Goal: Transaction & Acquisition: Book appointment/travel/reservation

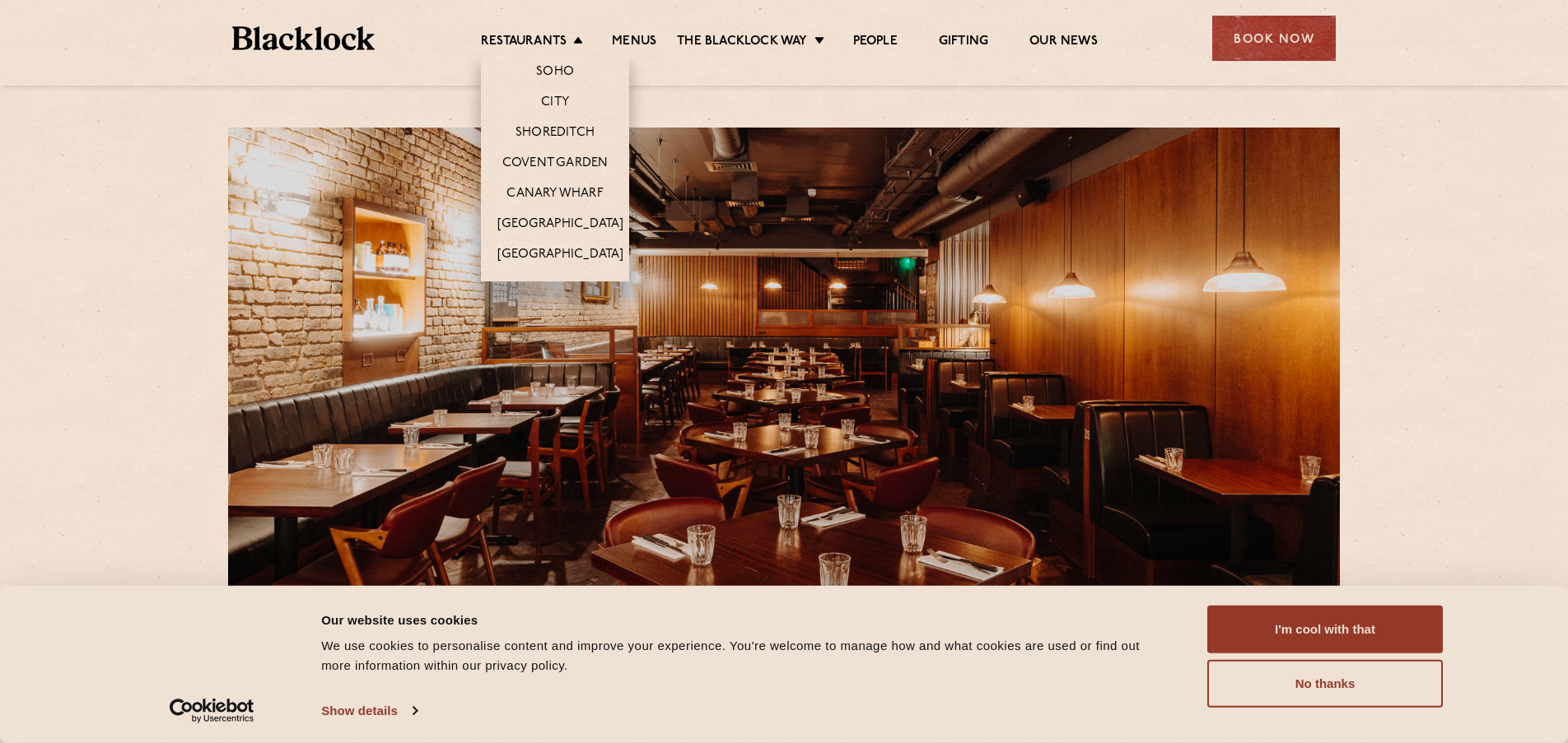
click at [539, 51] on li "Soho" at bounding box center [555, 68] width 148 height 35
click at [553, 163] on link "Covent Garden" at bounding box center [555, 164] width 106 height 18
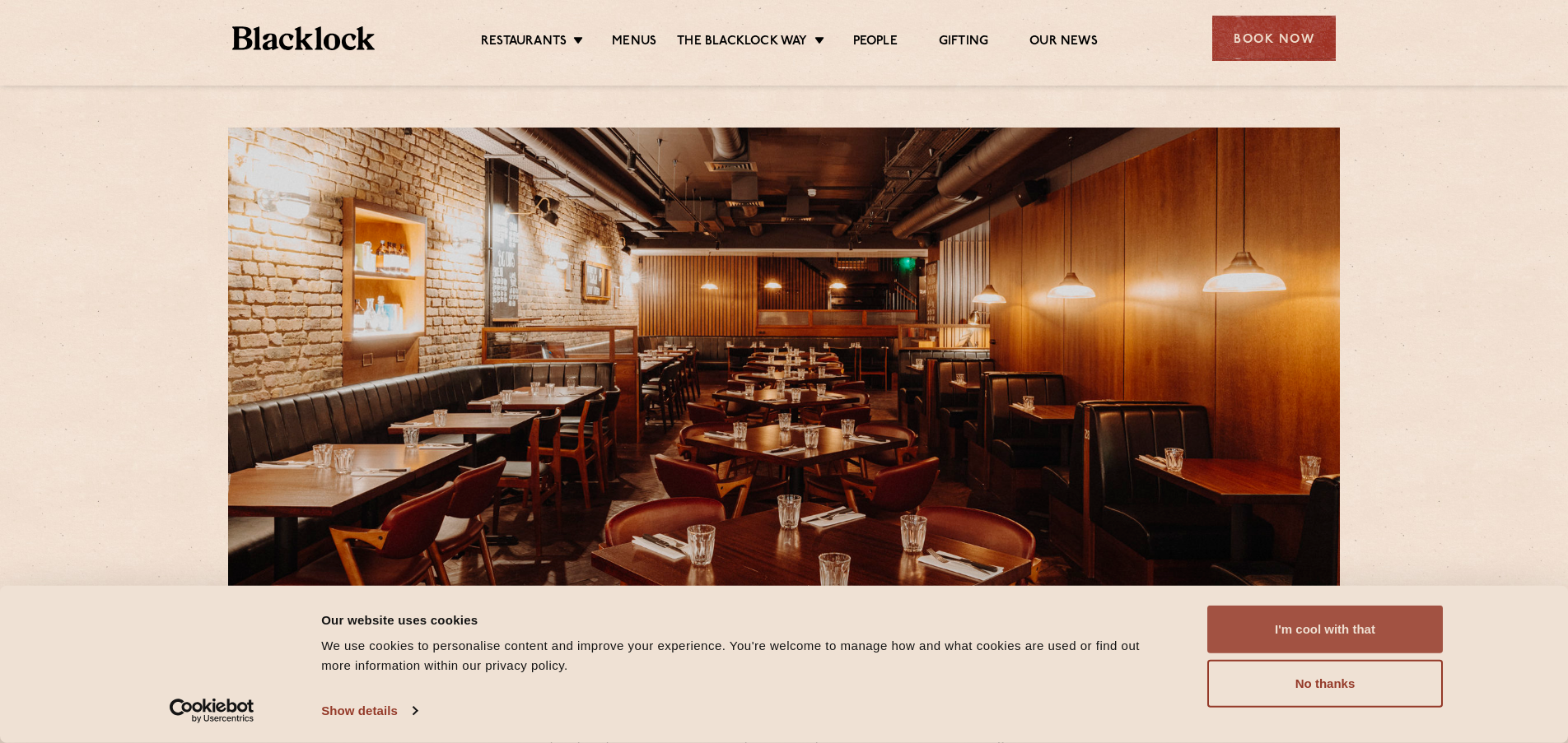
click at [1301, 639] on button "I'm cool with that" at bounding box center [1325, 629] width 235 height 47
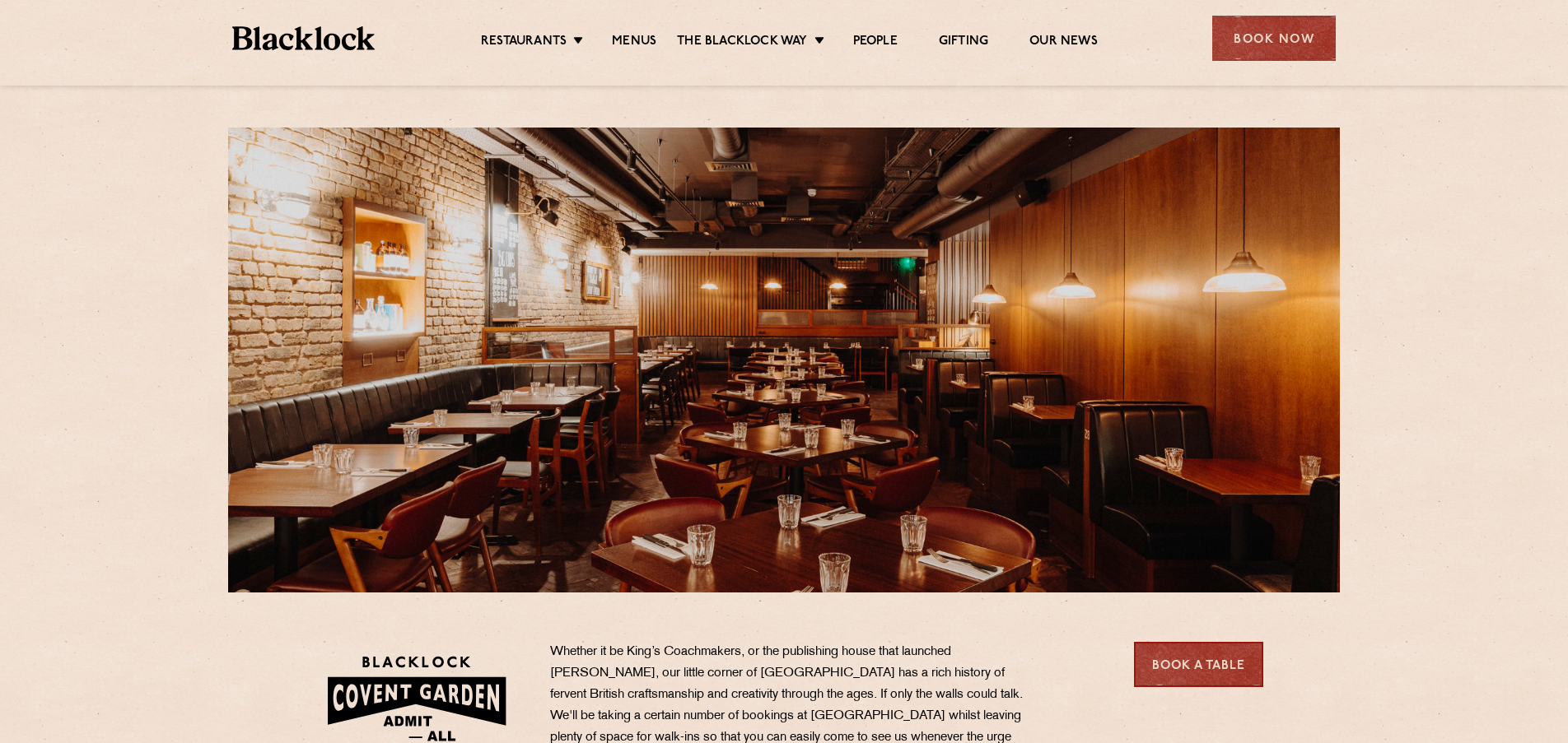
click at [1199, 666] on link "Book a Table" at bounding box center [1198, 665] width 130 height 45
click at [1213, 652] on link "Book a Table" at bounding box center [1198, 665] width 130 height 45
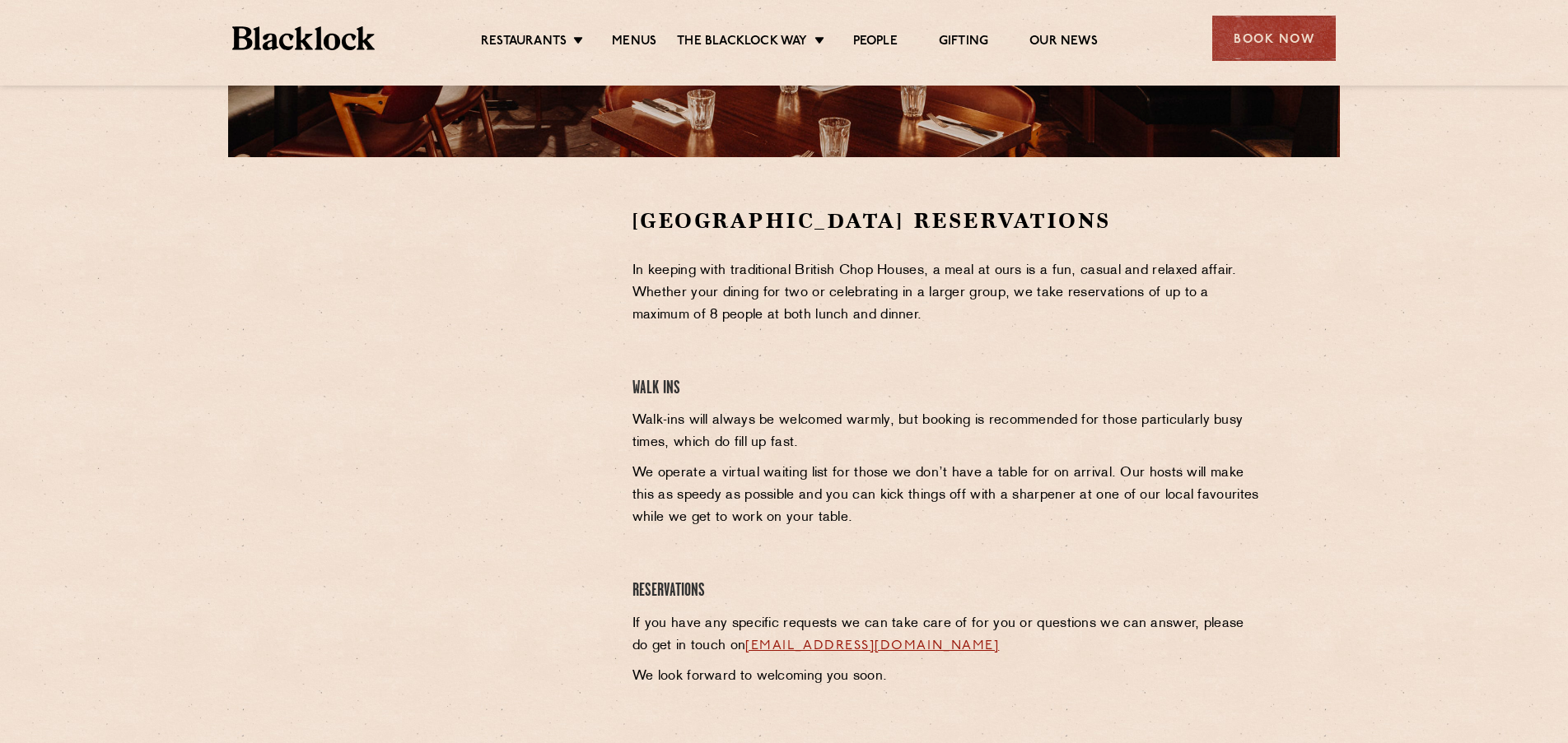
scroll to position [478, 0]
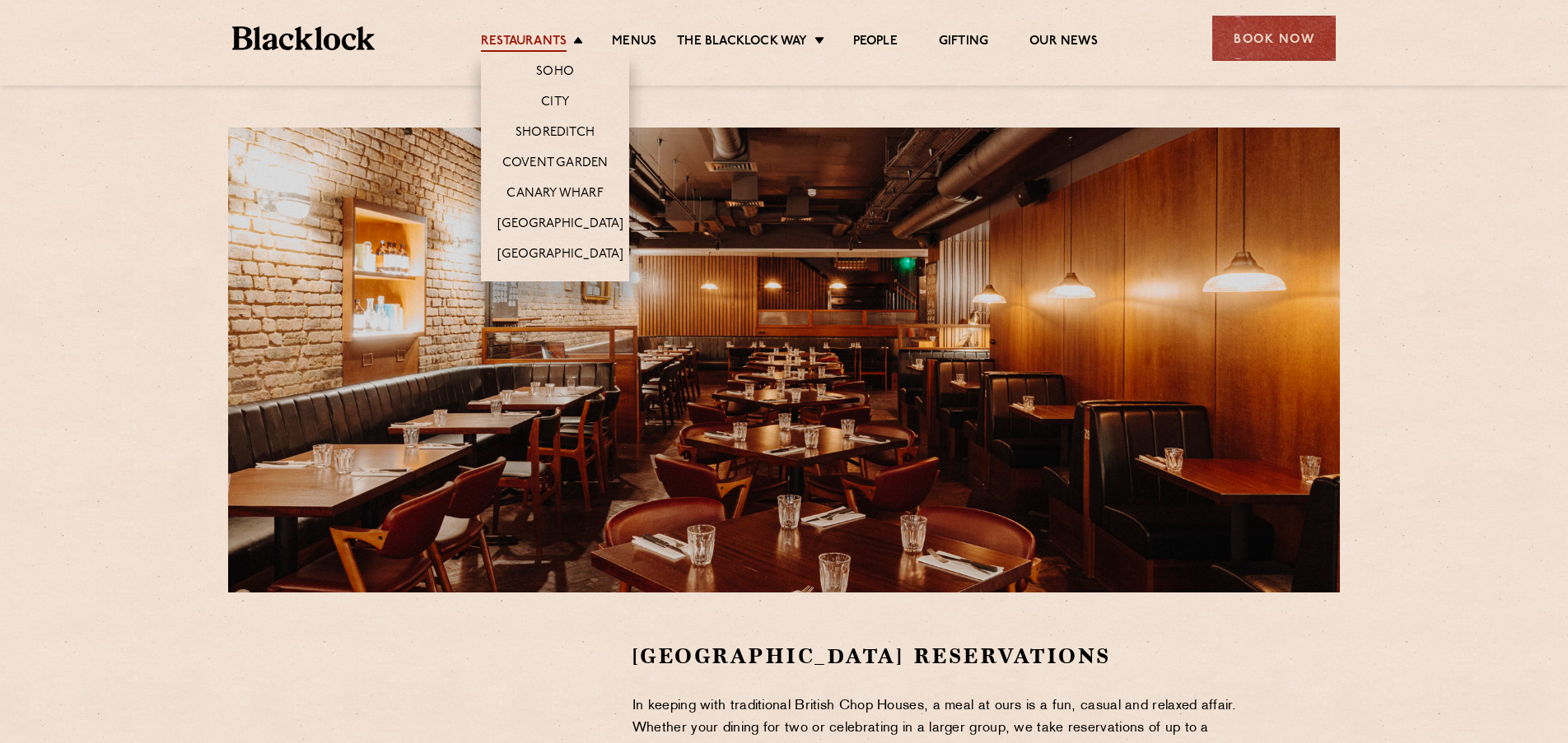
click at [551, 37] on link "Restaurants" at bounding box center [523, 42] width 86 height 18
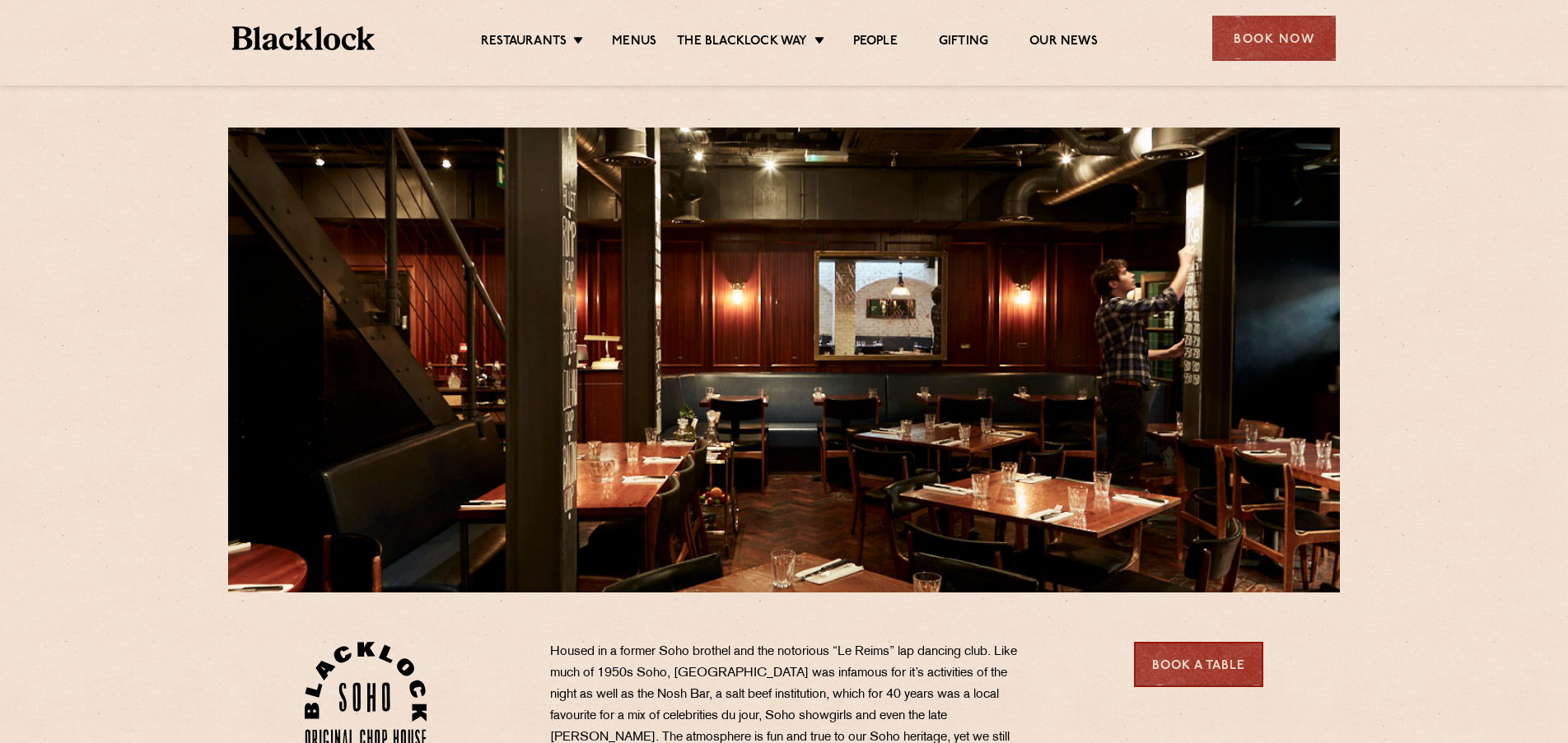
click at [1211, 673] on link "Book a Table" at bounding box center [1198, 665] width 130 height 45
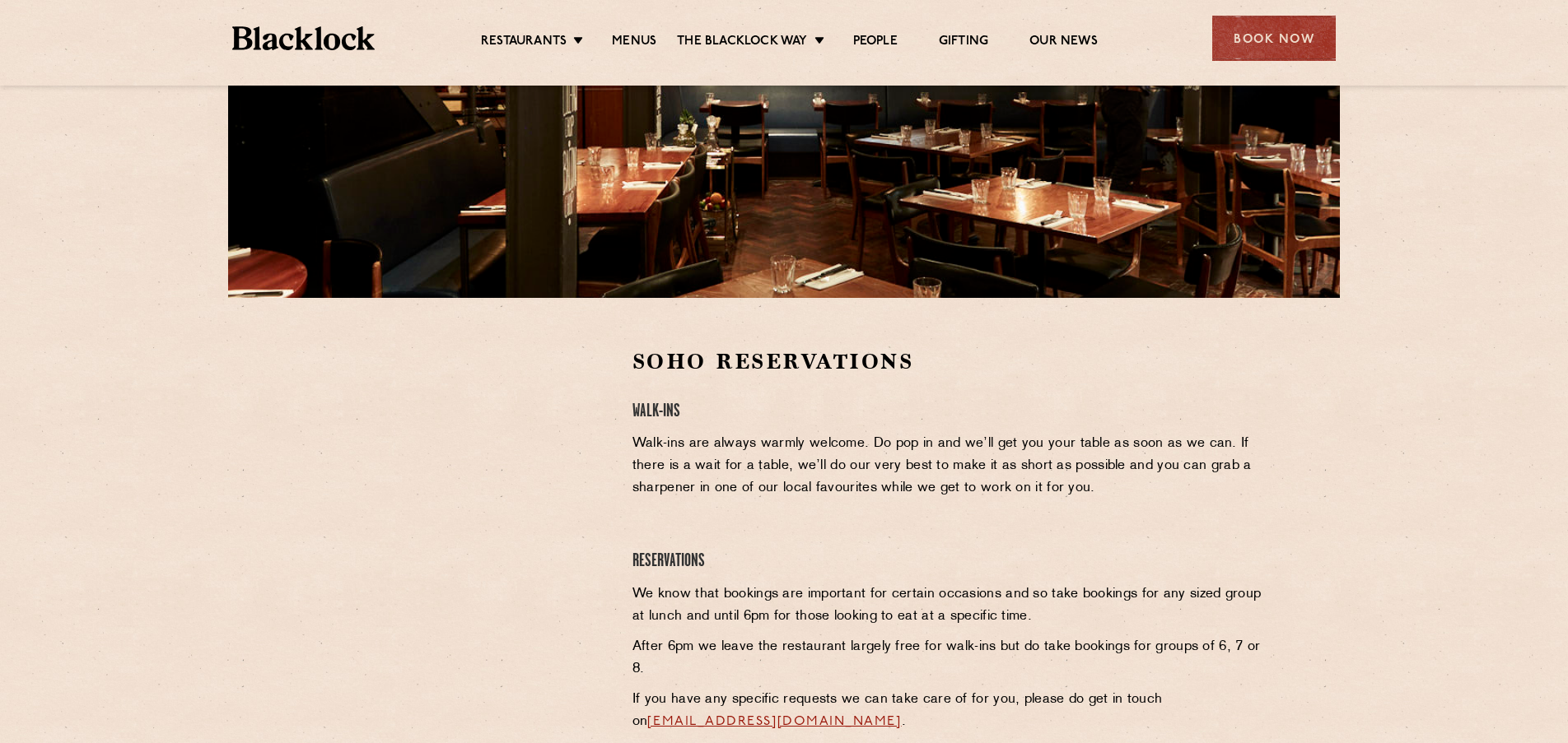
scroll to position [344, 0]
